Goal: Information Seeking & Learning: Understand process/instructions

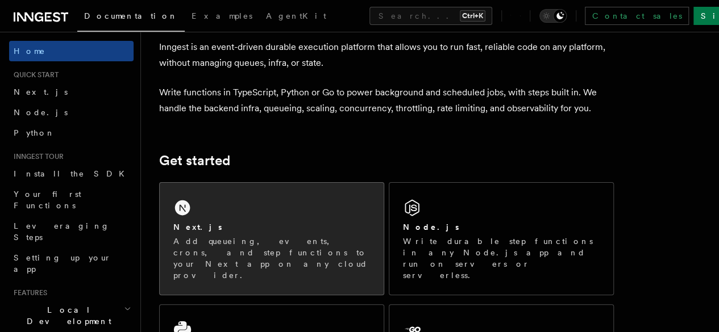
scroll to position [55, 0]
click at [296, 218] on div "Next.js Add queueing, events, crons, and step functions to your Next app on any…" at bounding box center [272, 238] width 224 height 112
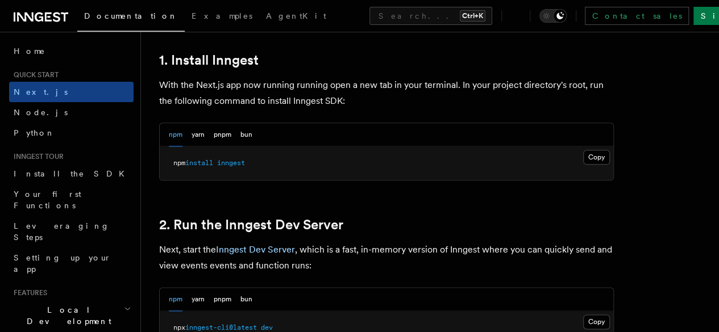
scroll to position [627, 0]
drag, startPoint x: 170, startPoint y: 177, endPoint x: 280, endPoint y: 180, distance: 109.7
click at [279, 180] on pre "npm install inngest" at bounding box center [387, 163] width 454 height 34
copy span "npm install inngest"
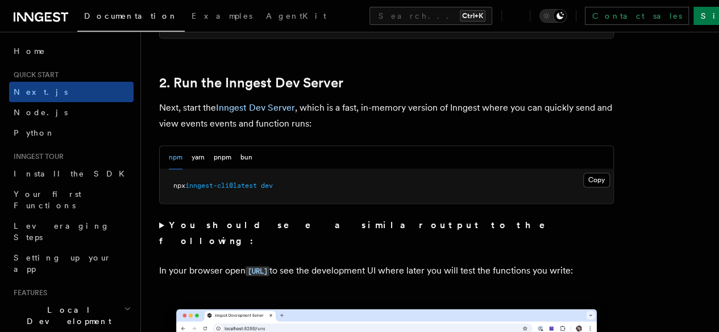
scroll to position [769, 0]
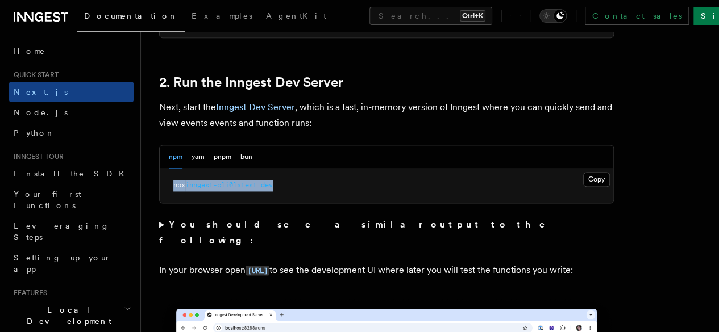
drag, startPoint x: 168, startPoint y: 196, endPoint x: 321, endPoint y: 199, distance: 152.4
click at [320, 199] on pre "npx inngest-cli@latest dev" at bounding box center [387, 186] width 454 height 34
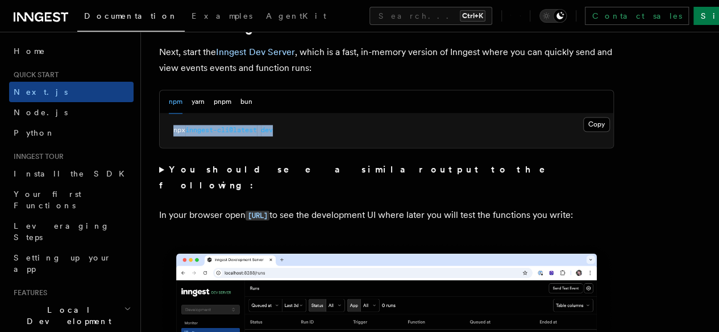
copy span "npx inngest-cli@latest dev"
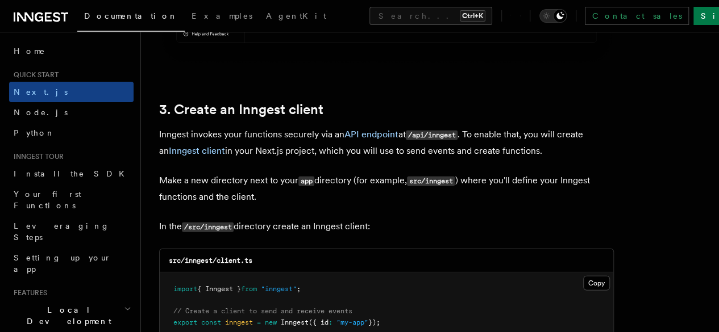
scroll to position [1292, 0]
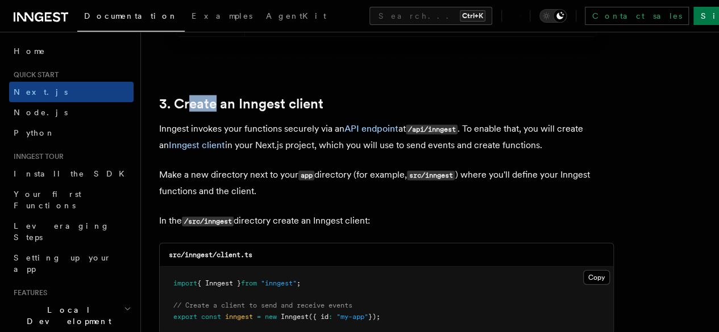
drag, startPoint x: 190, startPoint y: 57, endPoint x: 280, endPoint y: 69, distance: 90.0
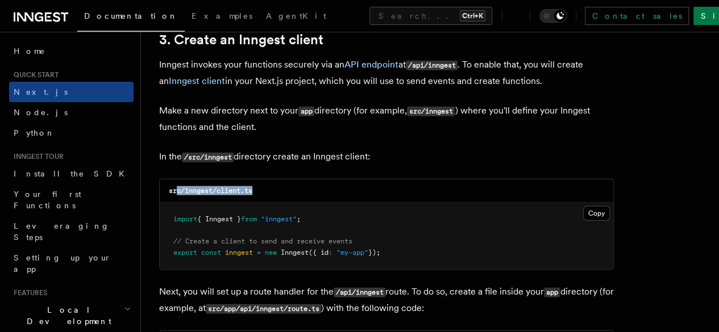
drag, startPoint x: 178, startPoint y: 179, endPoint x: 285, endPoint y: 185, distance: 107.6
click at [276, 185] on div "src/inngest/client.ts" at bounding box center [387, 191] width 454 height 23
click at [285, 185] on div "src/inngest/client.ts" at bounding box center [387, 191] width 454 height 23
drag, startPoint x: 186, startPoint y: 180, endPoint x: 267, endPoint y: 180, distance: 80.7
click at [267, 180] on div "src/inngest/client.ts" at bounding box center [387, 191] width 454 height 23
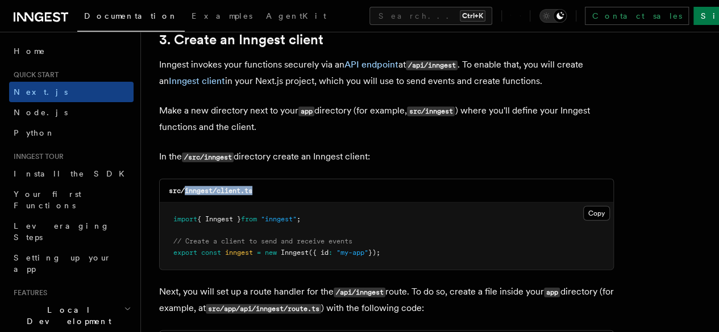
copy code "inngest/client.ts"
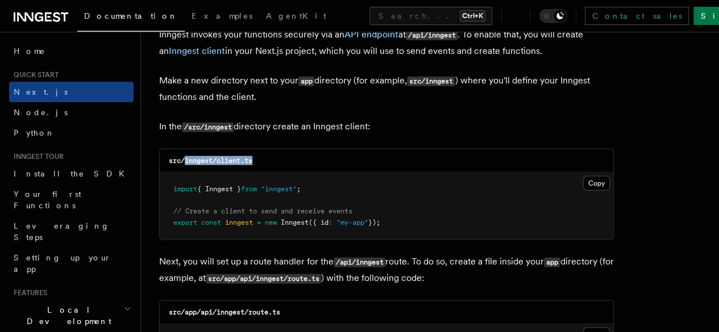
scroll to position [1388, 0]
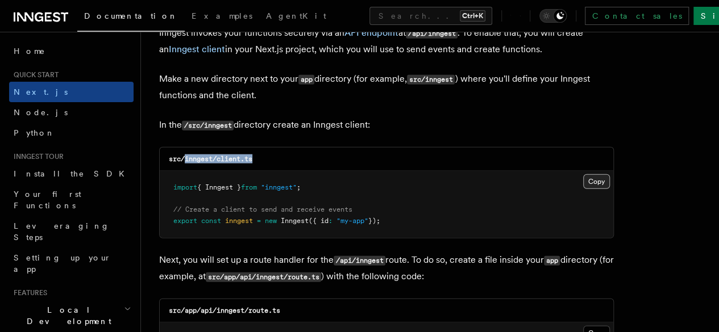
click at [583, 174] on button "Copy Copied" at bounding box center [596, 181] width 27 height 15
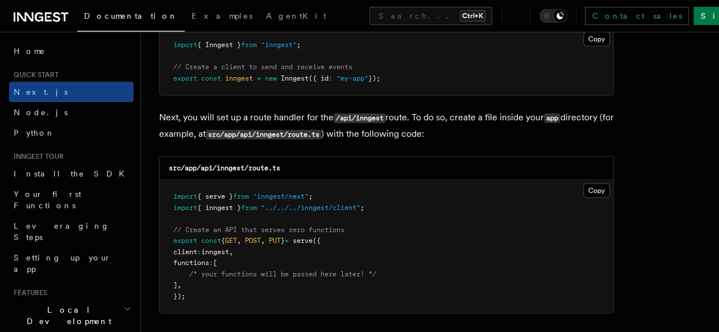
scroll to position [1533, 0]
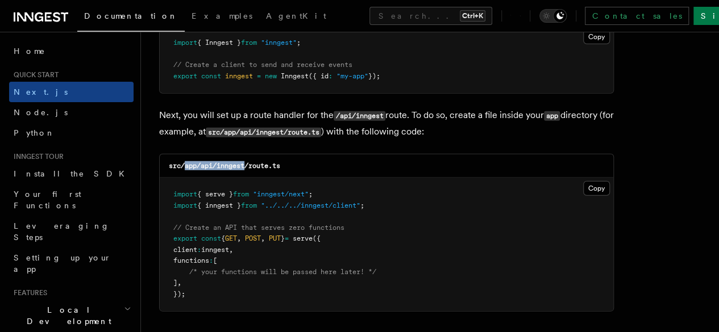
drag, startPoint x: 185, startPoint y: 157, endPoint x: 273, endPoint y: 157, distance: 87.5
click at [267, 162] on code "src/app/api/inngest/route.ts" at bounding box center [224, 166] width 111 height 8
click at [273, 162] on code "src/app/api/inngest/route.ts" at bounding box center [224, 166] width 111 height 8
drag, startPoint x: 203, startPoint y: 153, endPoint x: 338, endPoint y: 151, distance: 134.7
click at [338, 155] on div "src/app/api/inngest/route.ts" at bounding box center [387, 166] width 454 height 23
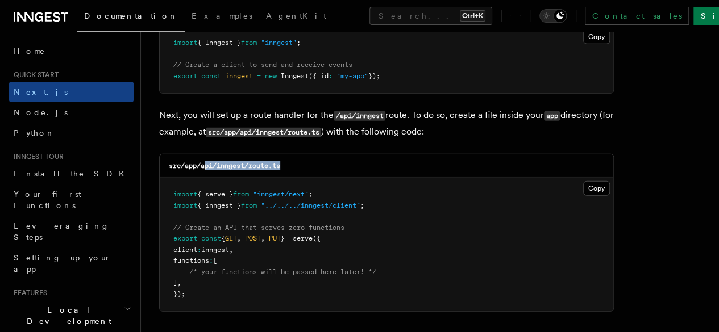
click at [339, 155] on div "src/app/api/inngest/route.ts" at bounding box center [387, 166] width 454 height 23
drag, startPoint x: 200, startPoint y: 155, endPoint x: 316, endPoint y: 155, distance: 116.0
click at [315, 155] on div "src/app/api/inngest/route.ts" at bounding box center [387, 166] width 454 height 23
copy code "api/inngest/route.ts"
click at [583, 181] on button "Copy Copied" at bounding box center [596, 188] width 27 height 15
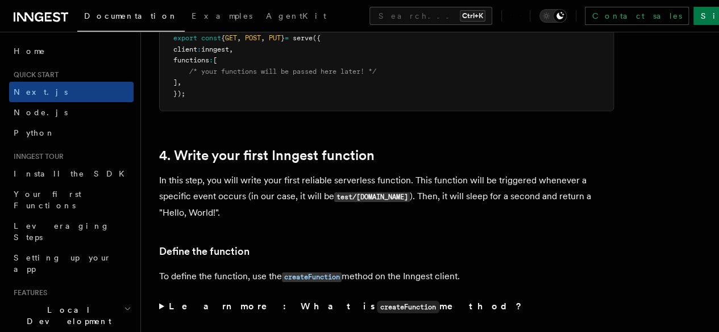
scroll to position [1757, 0]
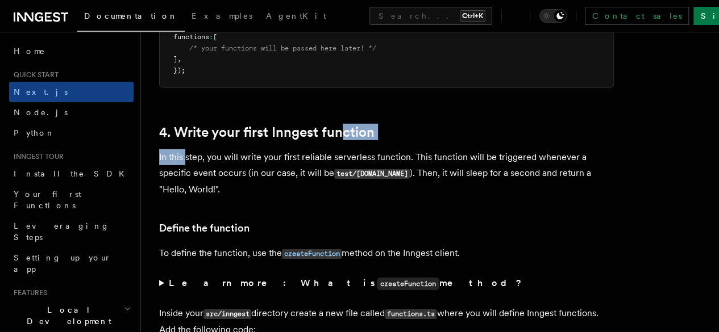
drag, startPoint x: 185, startPoint y: 136, endPoint x: 361, endPoint y: 130, distance: 176.3
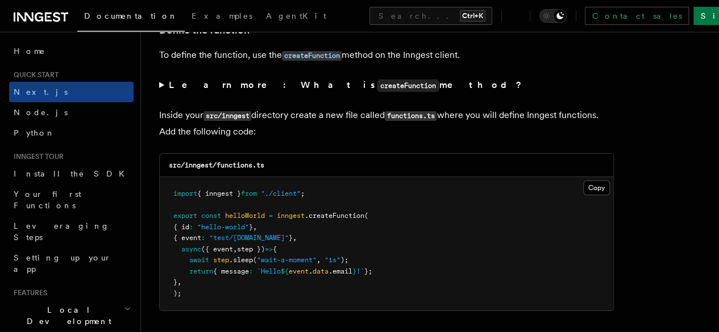
scroll to position [1957, 0]
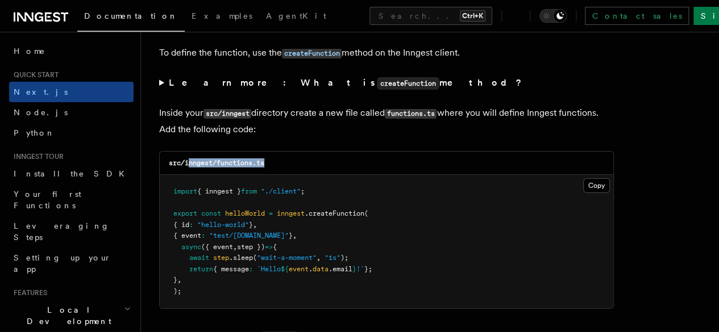
drag, startPoint x: 189, startPoint y: 156, endPoint x: 275, endPoint y: 150, distance: 86.1
click at [267, 152] on div "src/inngest/functions.ts" at bounding box center [387, 163] width 454 height 23
click at [275, 152] on div "src/inngest/functions.ts" at bounding box center [387, 163] width 454 height 23
drag, startPoint x: 218, startPoint y: 151, endPoint x: 285, endPoint y: 151, distance: 67.1
click at [285, 152] on div "src/inngest/functions.ts" at bounding box center [387, 163] width 454 height 23
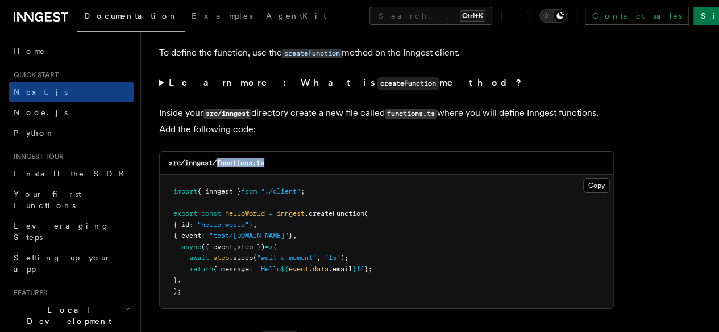
copy code "functions.ts"
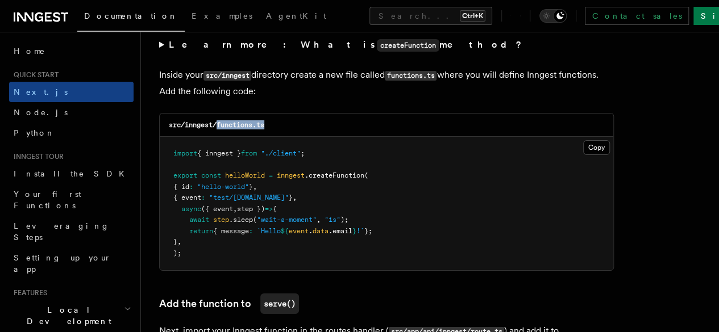
scroll to position [1998, 0]
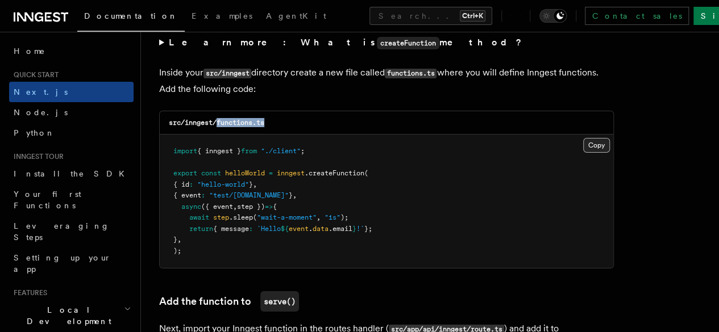
click at [583, 138] on button "Copy Copied" at bounding box center [596, 145] width 27 height 15
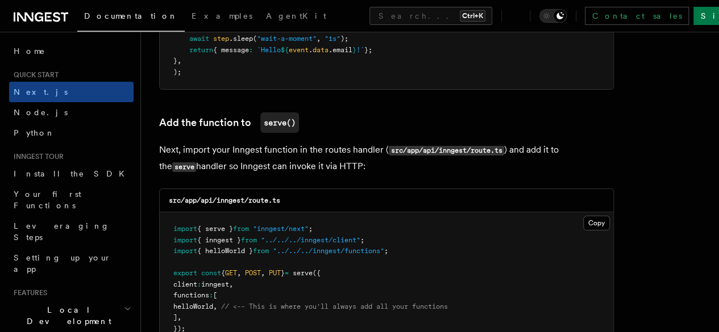
scroll to position [2177, 0]
drag, startPoint x: 214, startPoint y: 187, endPoint x: 304, endPoint y: 190, distance: 90.4
click at [302, 190] on div "src/app/api/inngest/route.ts" at bounding box center [387, 200] width 454 height 23
click at [306, 190] on div "src/app/api/inngest/route.ts" at bounding box center [387, 200] width 454 height 23
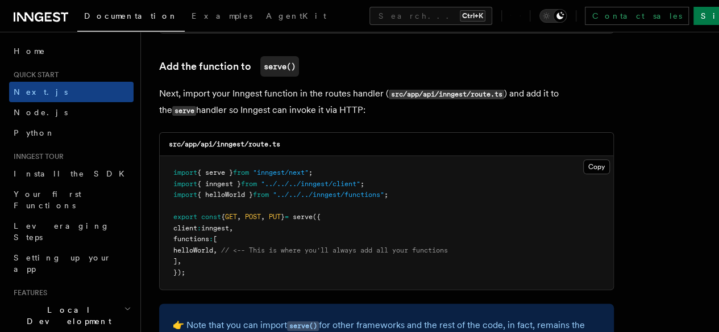
scroll to position [2233, 0]
drag, startPoint x: 184, startPoint y: 161, endPoint x: 269, endPoint y: 164, distance: 85.9
click at [266, 169] on span "import { serve } from "inngest/next" ;" at bounding box center [242, 173] width 139 height 8
click at [278, 169] on span ""inngest/next"" at bounding box center [281, 173] width 56 height 8
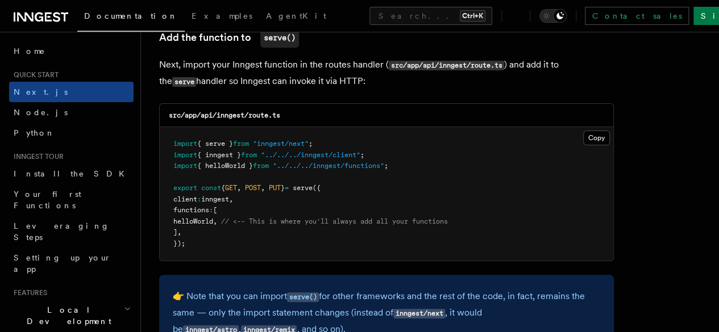
scroll to position [2263, 0]
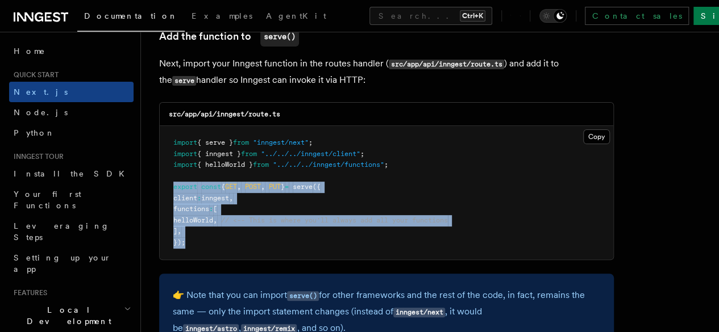
drag, startPoint x: 173, startPoint y: 176, endPoint x: 235, endPoint y: 240, distance: 89.2
click at [235, 240] on pre "import { serve } from "inngest/next" ; import { inngest } from "../../../innges…" at bounding box center [387, 193] width 454 height 134
copy code "export const { GET , POST , PUT } = serve ({ client : inngest , functions : [ h…"
click at [266, 195] on pre "import { serve } from "inngest/next" ; import { inngest } from "../../../innges…" at bounding box center [387, 193] width 454 height 134
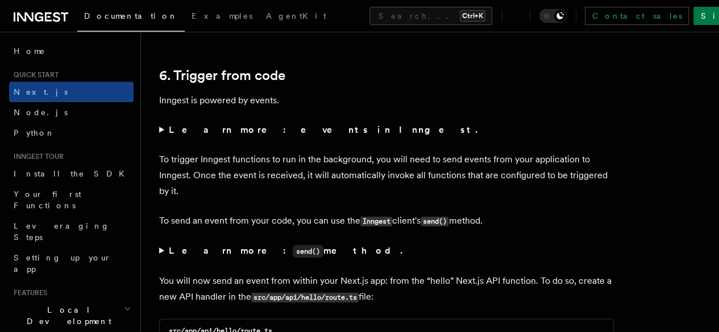
scroll to position [5734, 0]
